Goal: Transaction & Acquisition: Purchase product/service

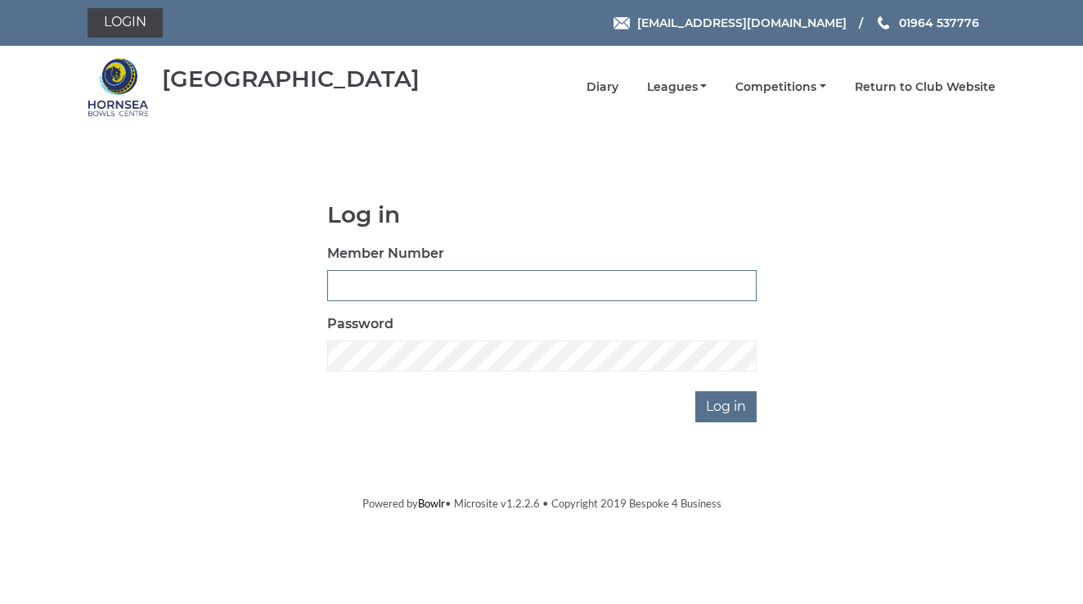
type input "1105"
click at [724, 402] on input "Log in" at bounding box center [725, 406] width 61 height 31
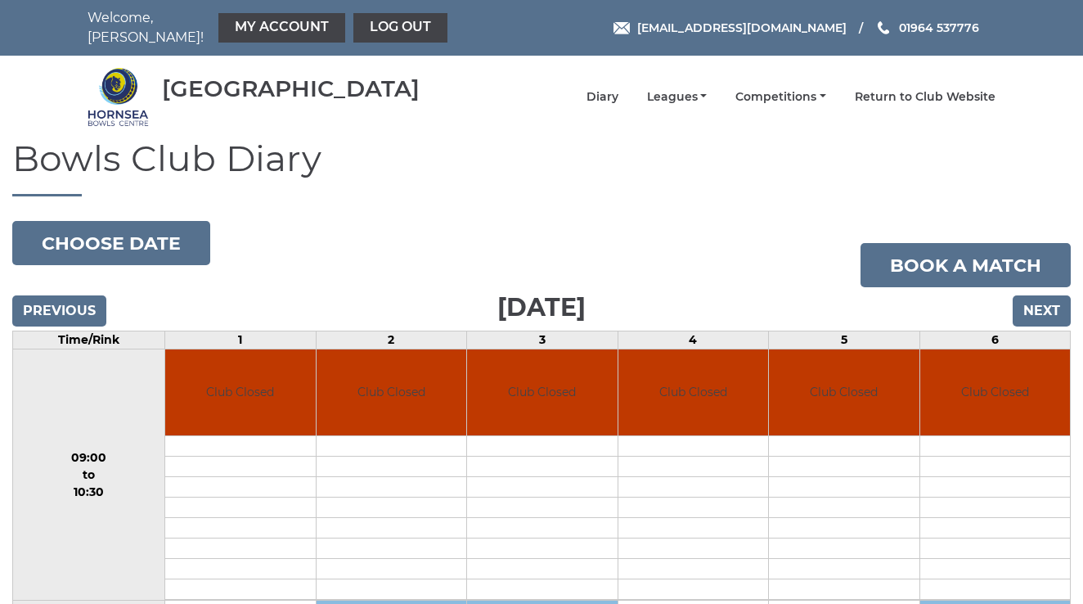
click at [1036, 302] on input "Next" at bounding box center [1042, 310] width 58 height 31
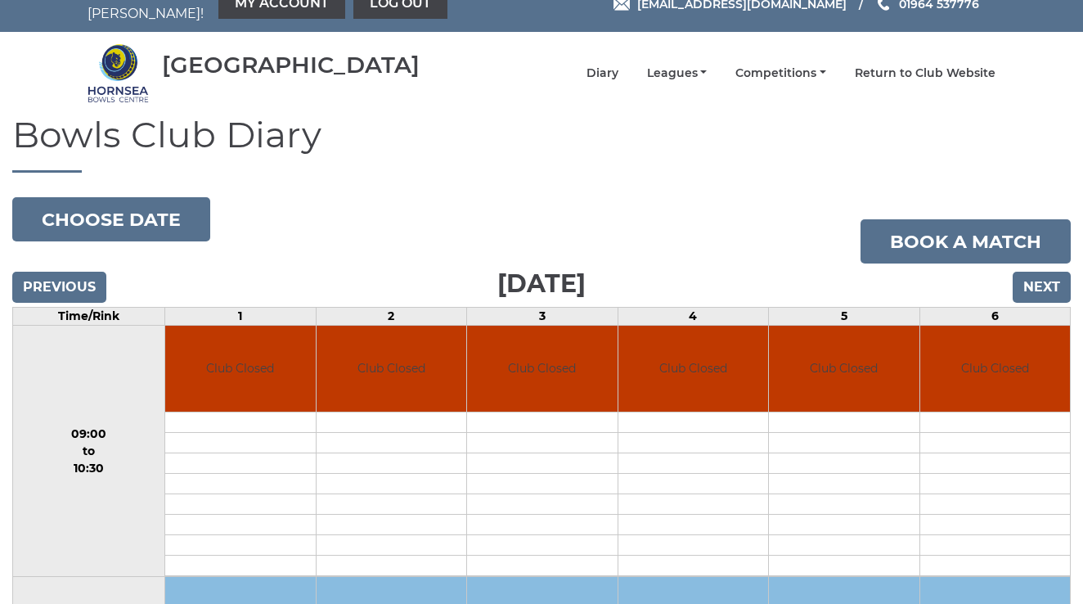
scroll to position [23, 0]
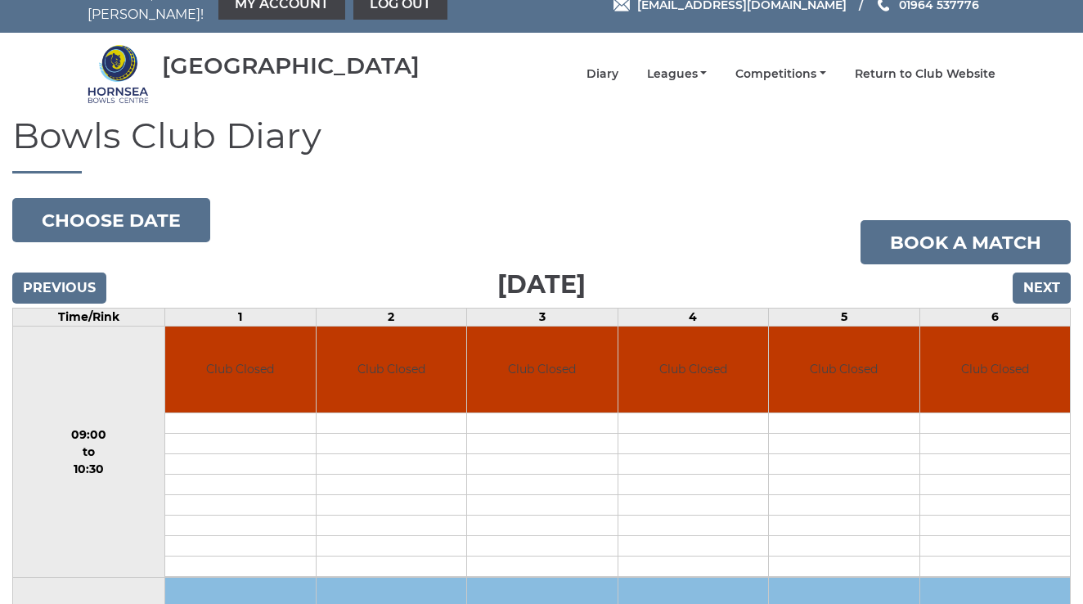
click at [1042, 276] on input "Next" at bounding box center [1042, 287] width 58 height 31
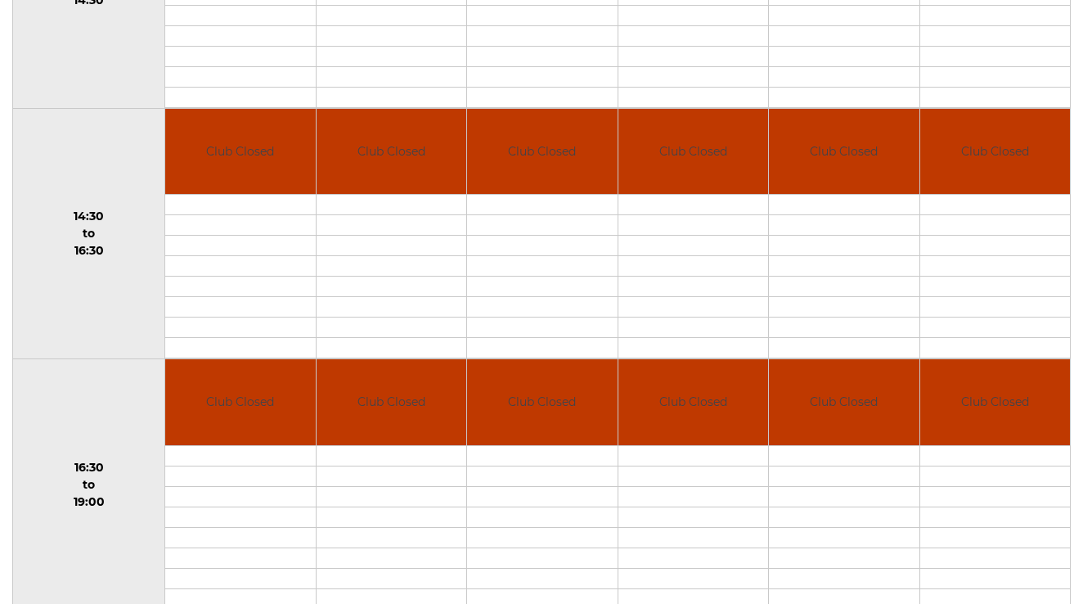
scroll to position [994, 0]
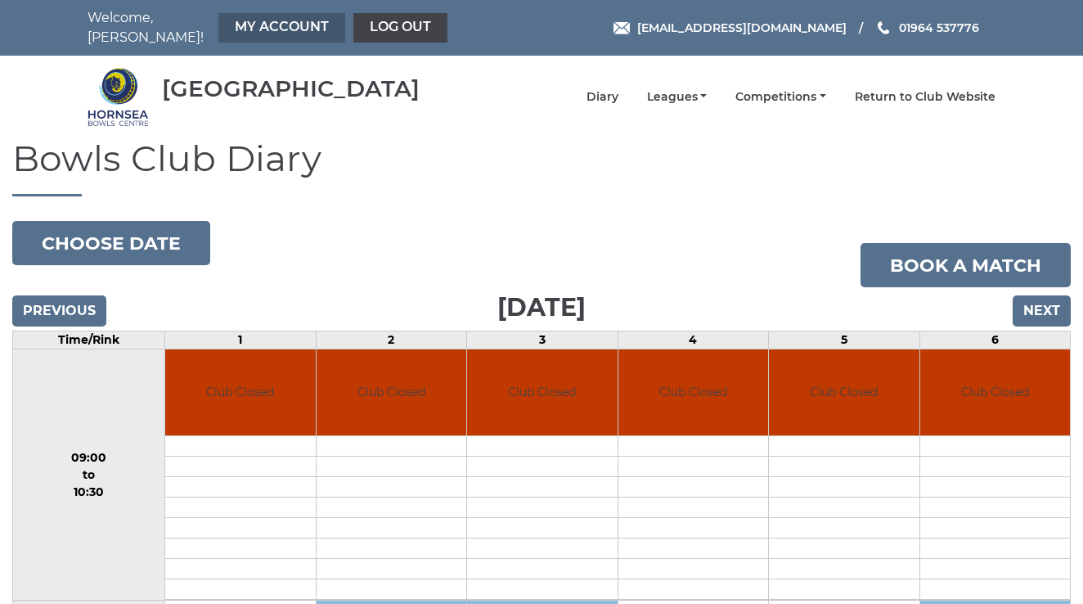
click at [249, 21] on link "My Account" at bounding box center [281, 27] width 127 height 29
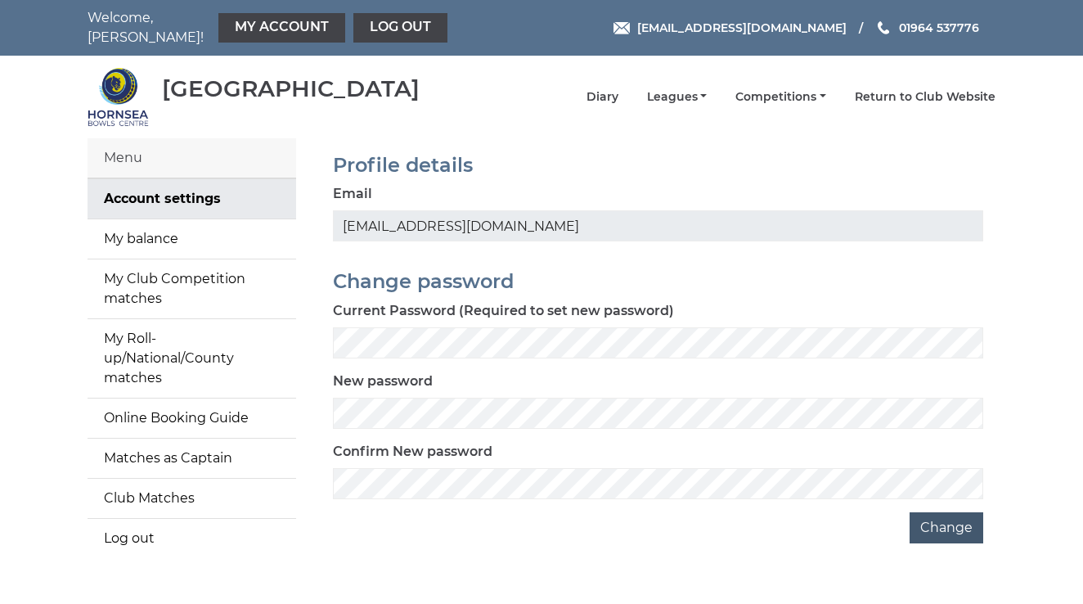
click at [948, 516] on button "Change" at bounding box center [947, 527] width 74 height 31
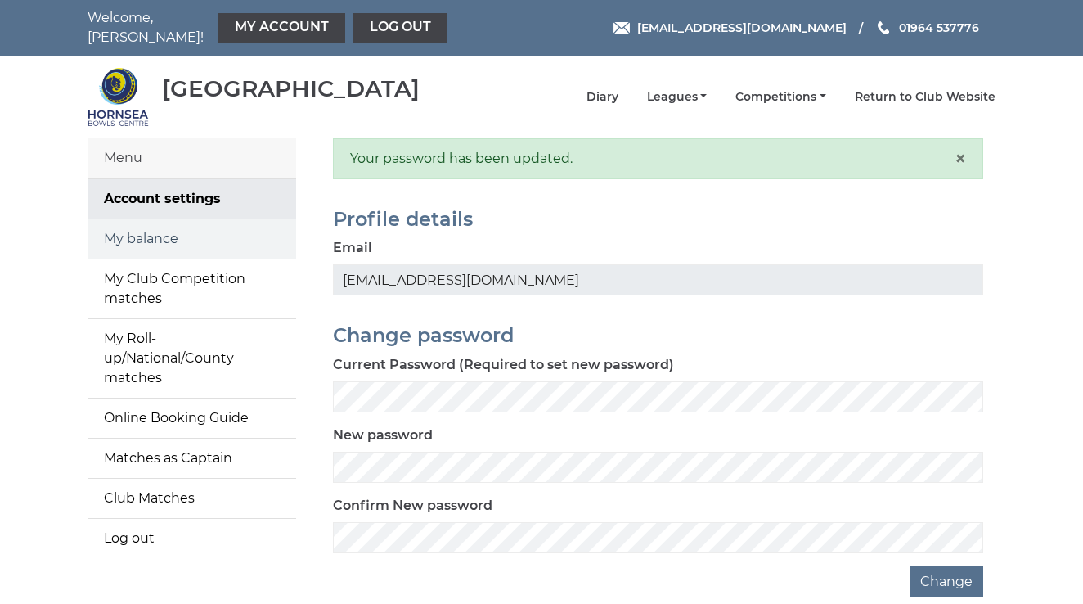
click at [201, 226] on link "My balance" at bounding box center [192, 238] width 209 height 39
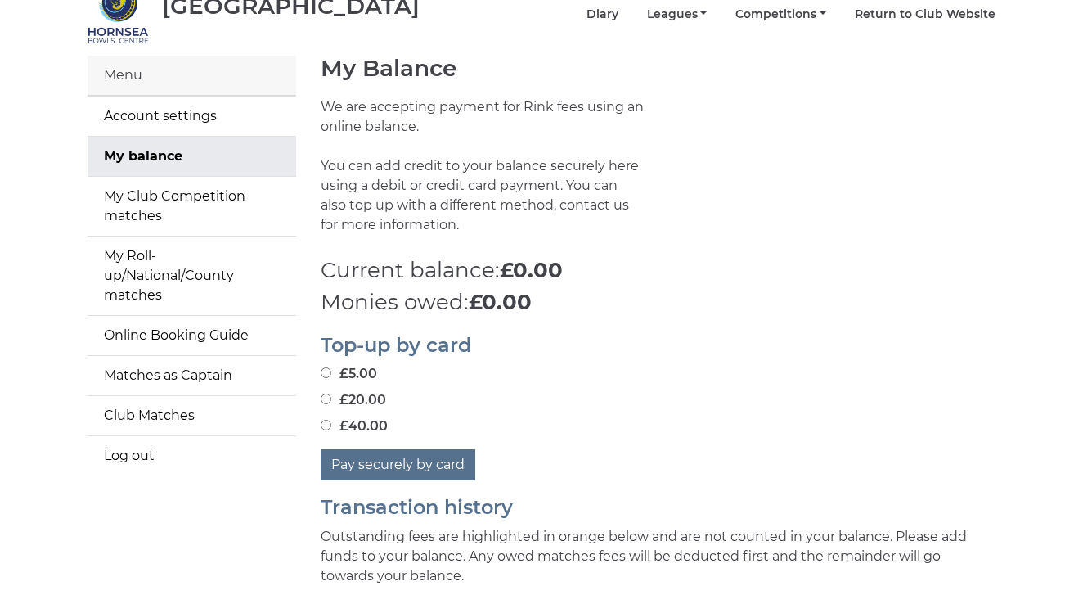
scroll to position [85, 0]
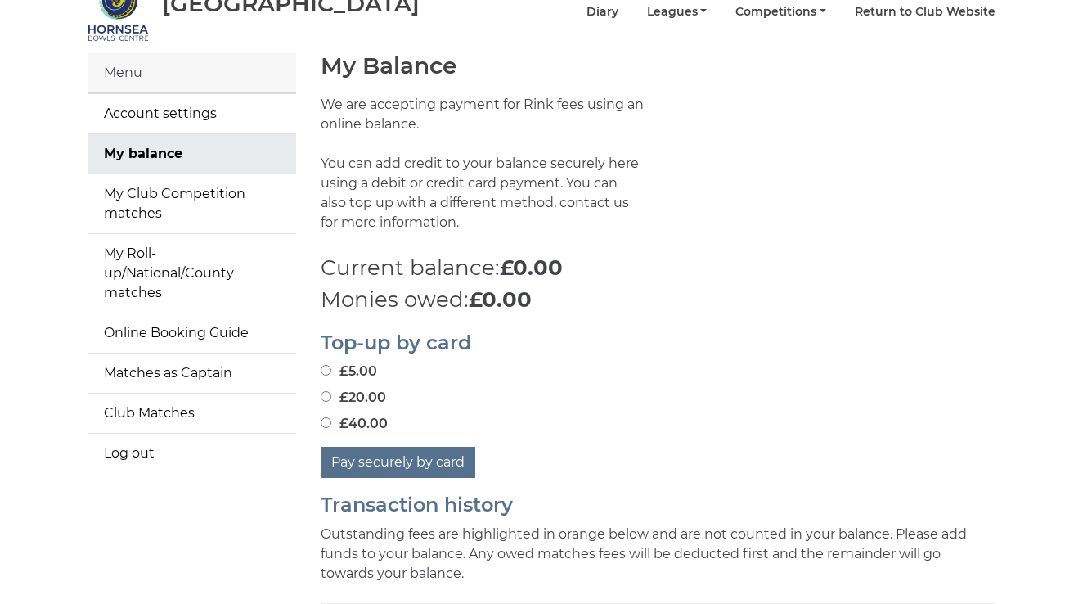
click at [326, 417] on input "£40.00" at bounding box center [326, 422] width 11 height 11
radio input "true"
click at [398, 447] on button "Pay securely by card" at bounding box center [398, 462] width 155 height 31
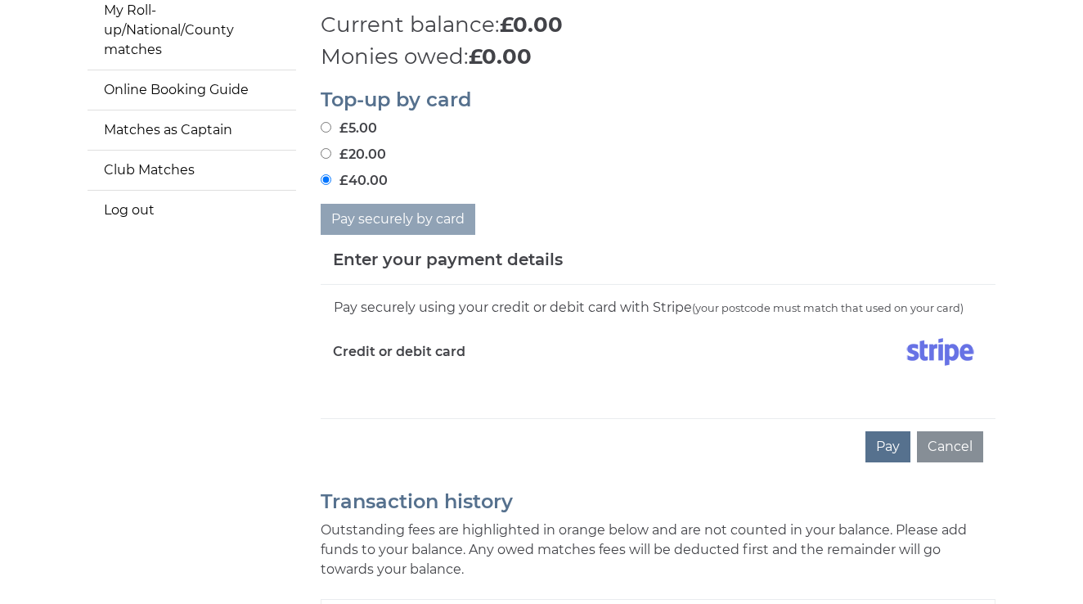
scroll to position [330, 0]
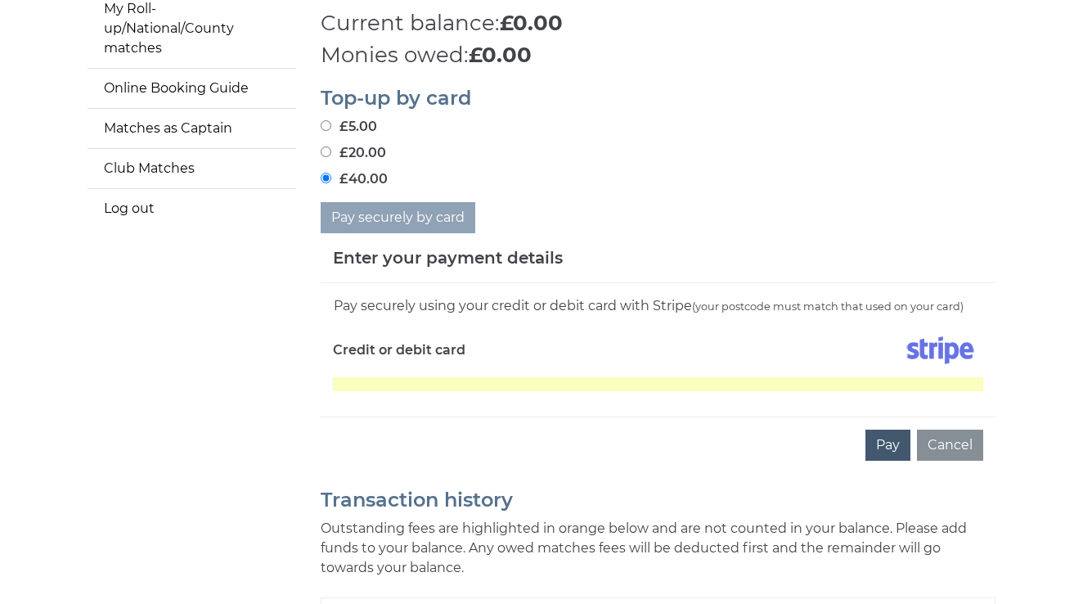
click at [894, 433] on button "Pay" at bounding box center [888, 445] width 45 height 31
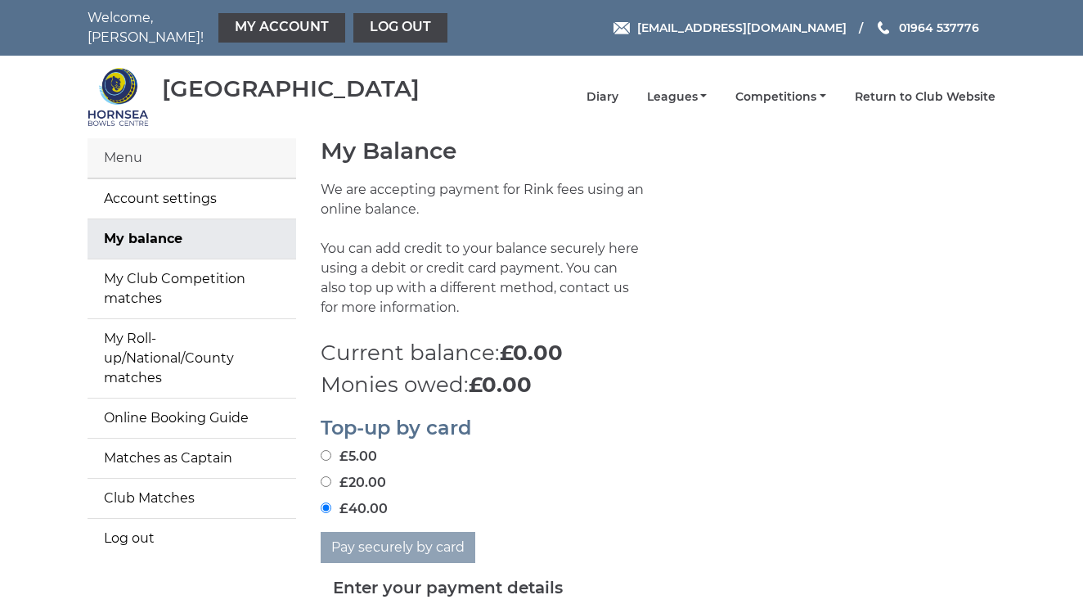
scroll to position [0, 0]
click at [940, 91] on link "Return to Club Website" at bounding box center [925, 99] width 141 height 16
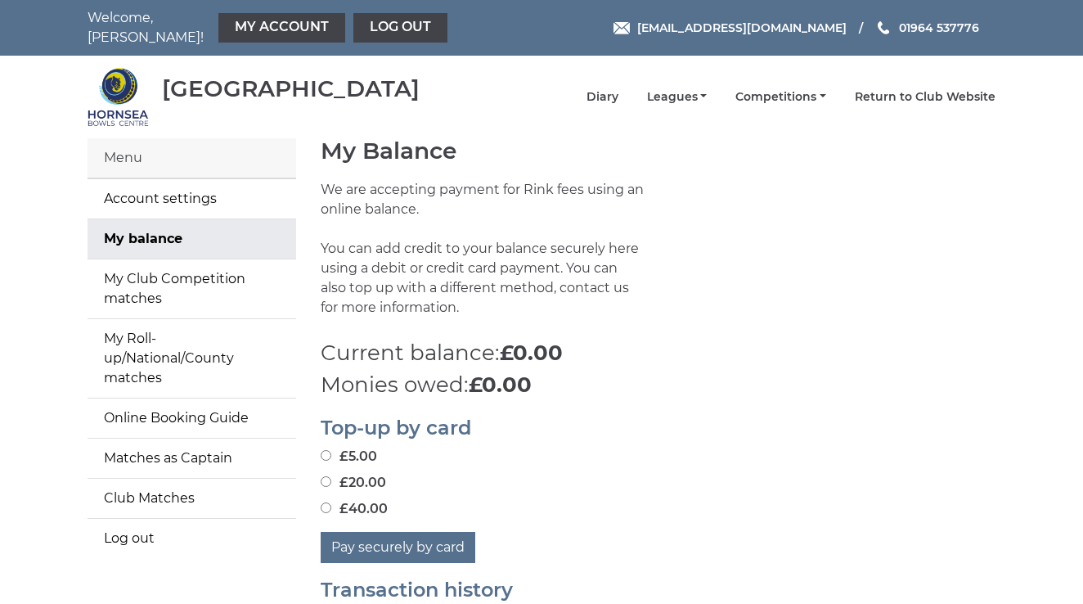
click at [326, 502] on input "£40.00" at bounding box center [326, 507] width 11 height 11
radio input "true"
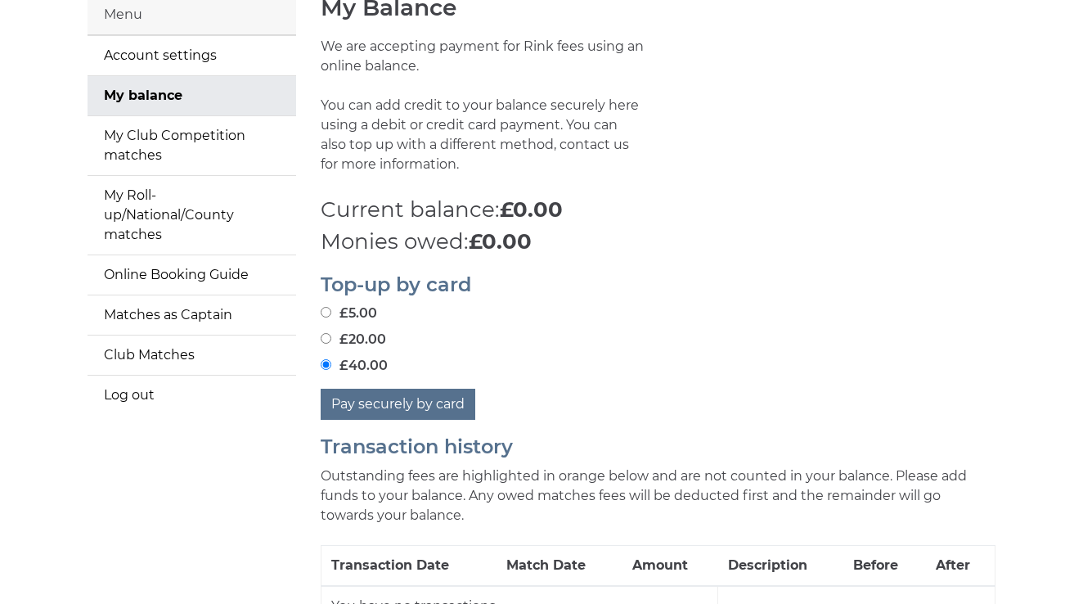
scroll to position [144, 0]
click at [410, 390] on button "Pay securely by card" at bounding box center [398, 403] width 155 height 31
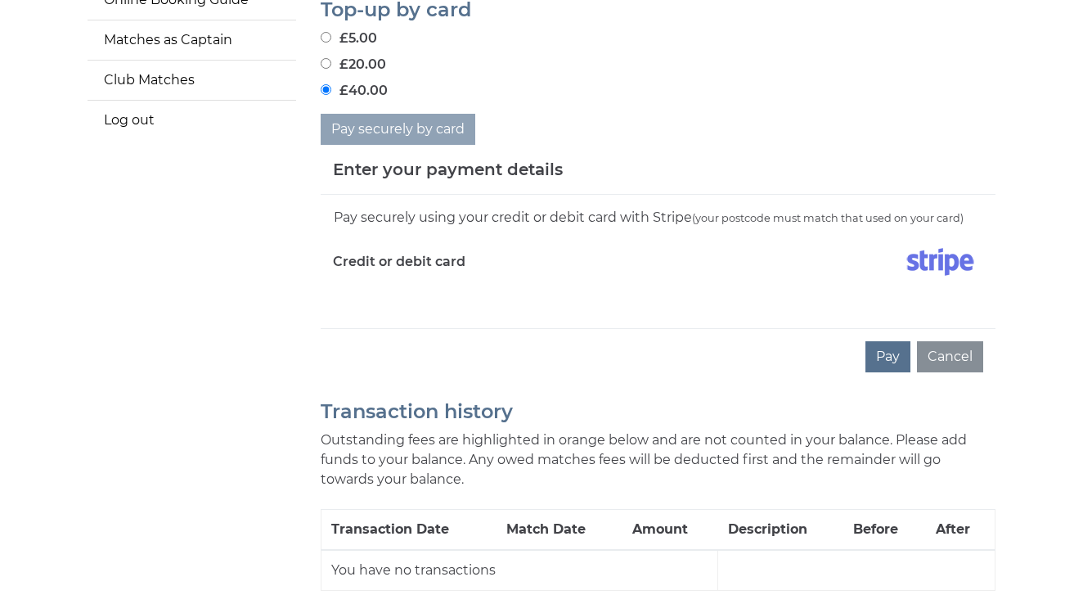
scroll to position [419, 0]
click at [887, 340] on button "Pay" at bounding box center [888, 355] width 45 height 31
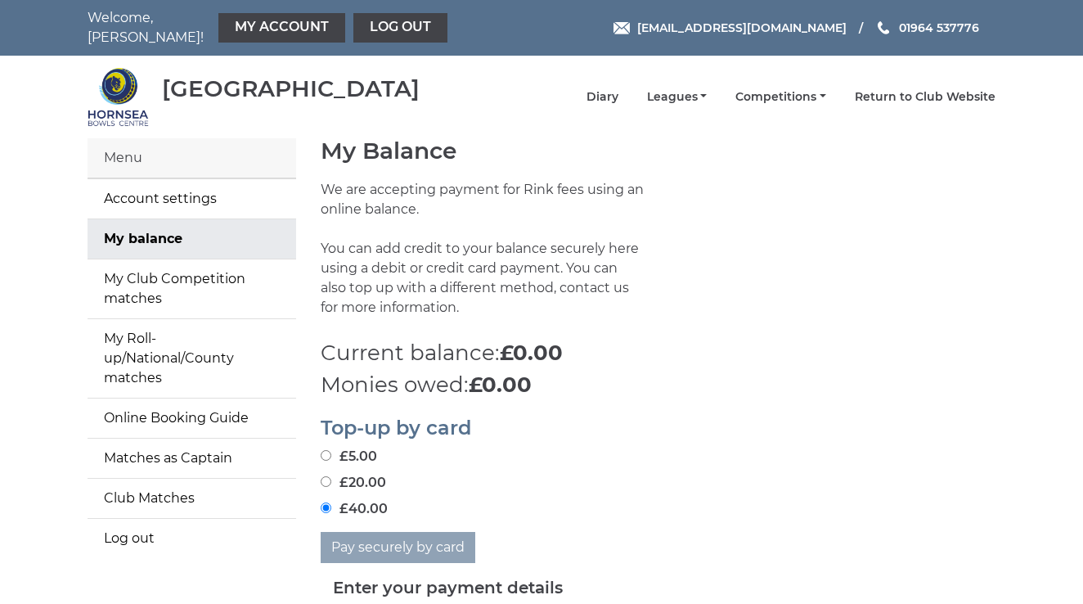
scroll to position [0, 0]
click at [192, 221] on link "My balance" at bounding box center [192, 238] width 209 height 39
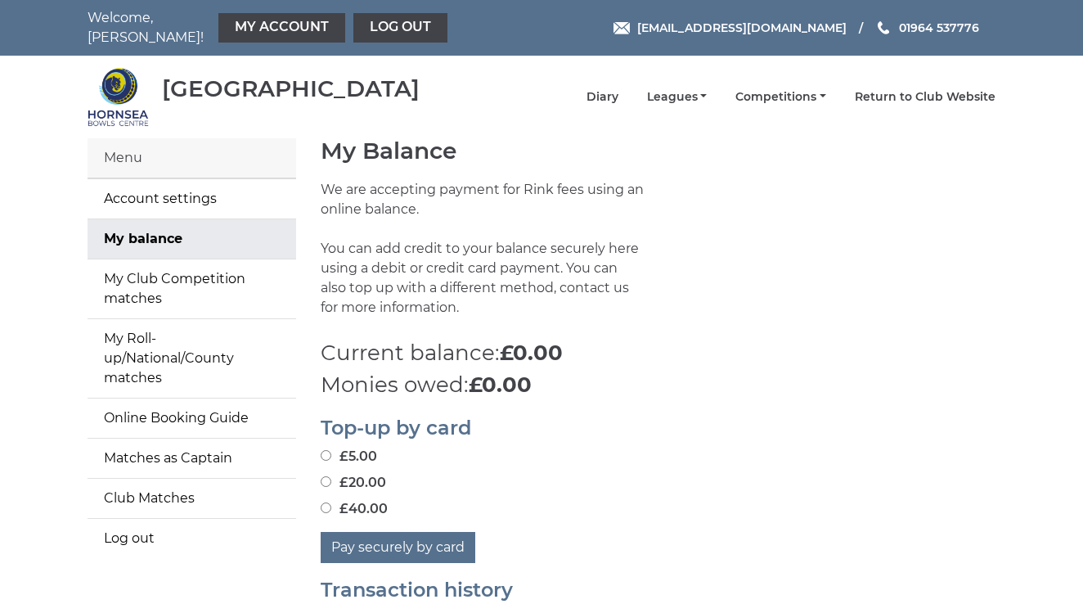
click at [192, 221] on link "My balance" at bounding box center [192, 238] width 209 height 39
click at [325, 502] on input "£40.00" at bounding box center [326, 507] width 11 height 11
radio input "true"
click at [391, 537] on button "Pay securely by card" at bounding box center [398, 547] width 155 height 31
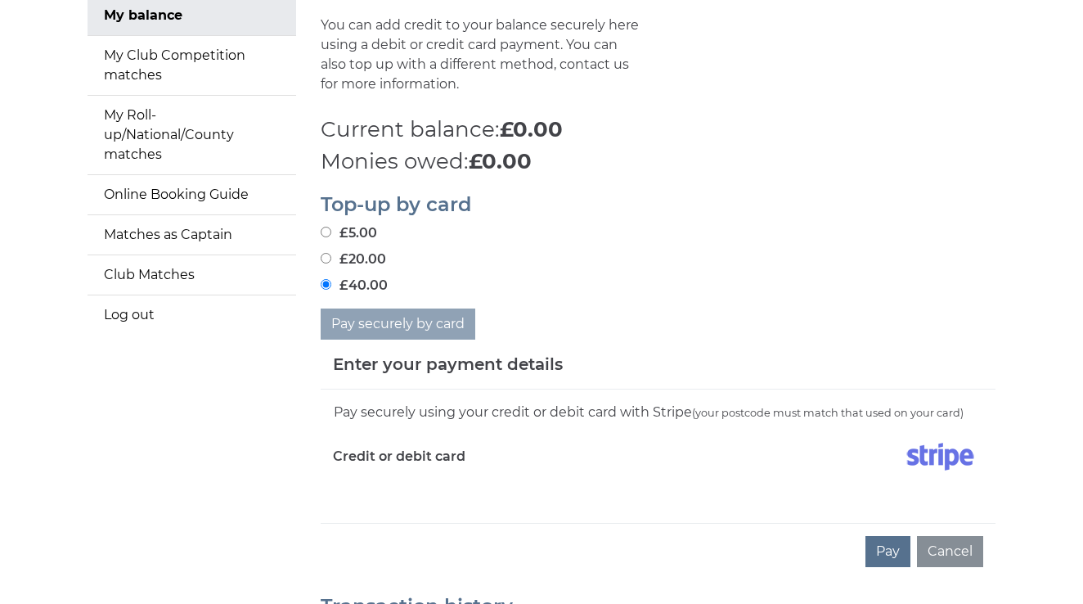
scroll to position [225, 0]
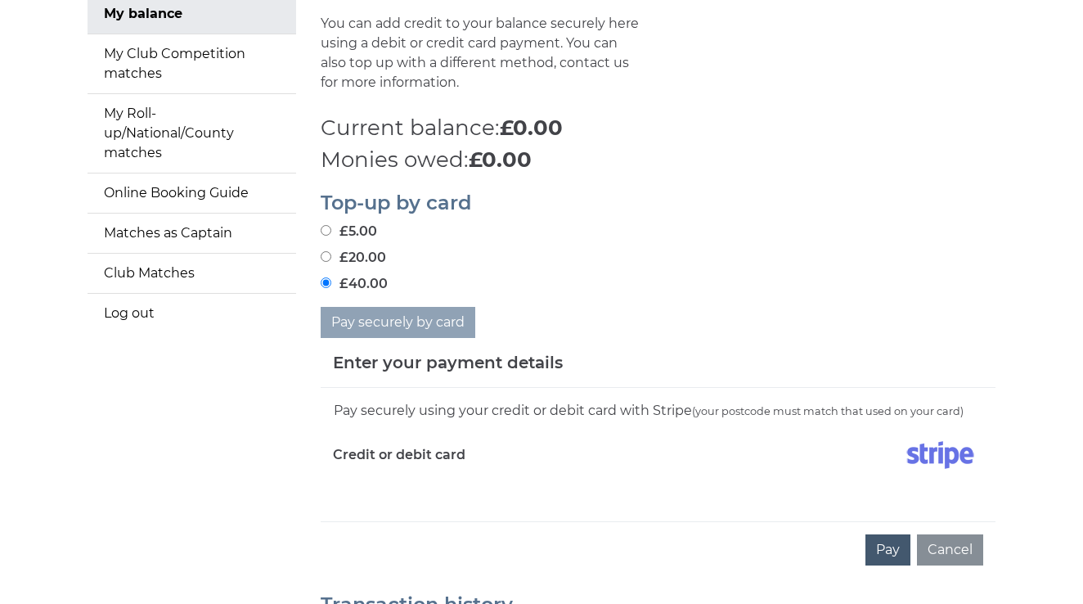
click at [884, 536] on button "Pay" at bounding box center [888, 549] width 45 height 31
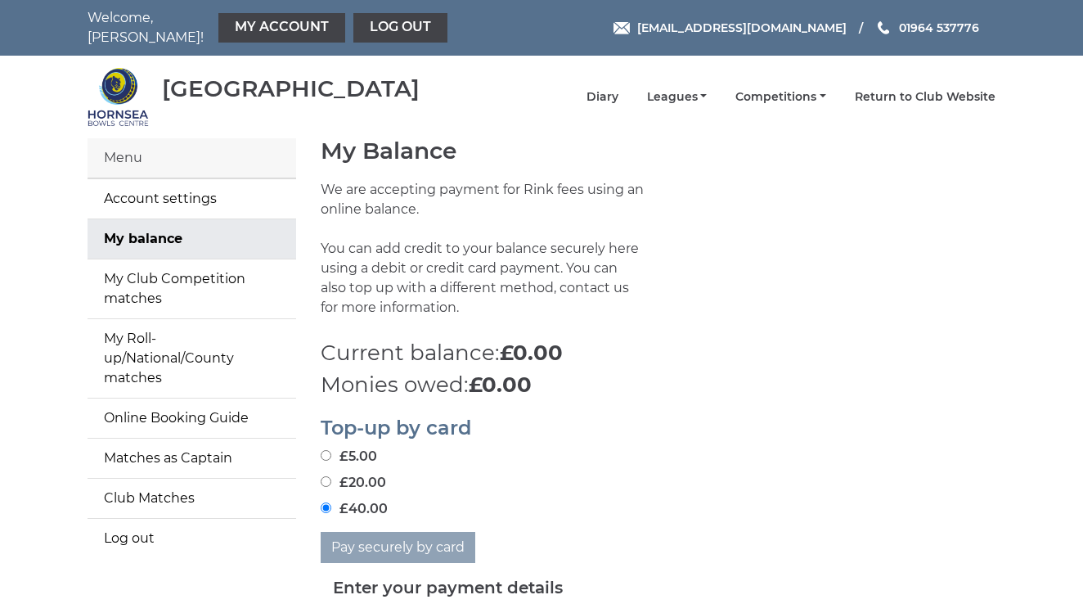
scroll to position [0, 0]
click at [222, 19] on link "My Account" at bounding box center [281, 27] width 127 height 29
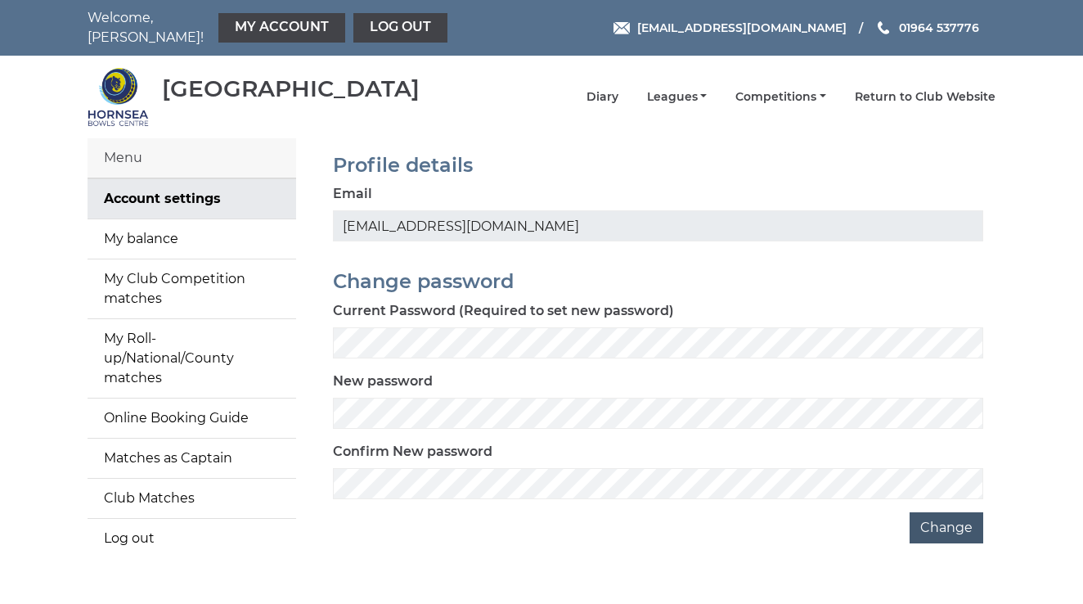
click at [940, 515] on button "Change" at bounding box center [947, 527] width 74 height 31
click at [936, 516] on button "Change" at bounding box center [947, 527] width 74 height 31
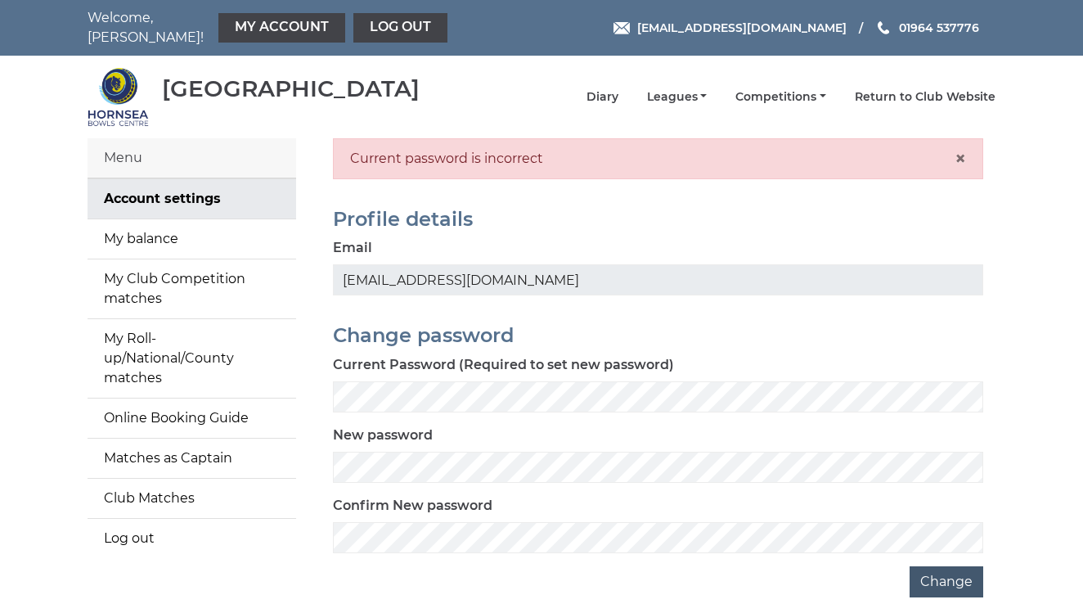
click at [934, 576] on button "Change" at bounding box center [947, 581] width 74 height 31
click at [942, 572] on button "Change" at bounding box center [947, 581] width 74 height 31
